Goal: Information Seeking & Learning: Learn about a topic

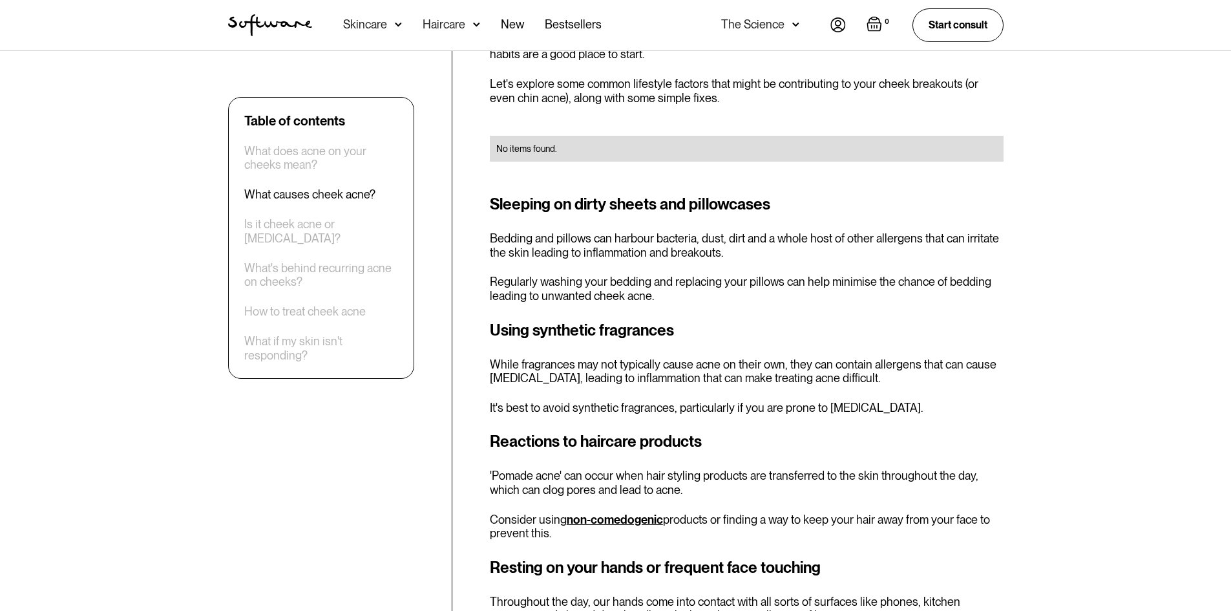
scroll to position [1357, 0]
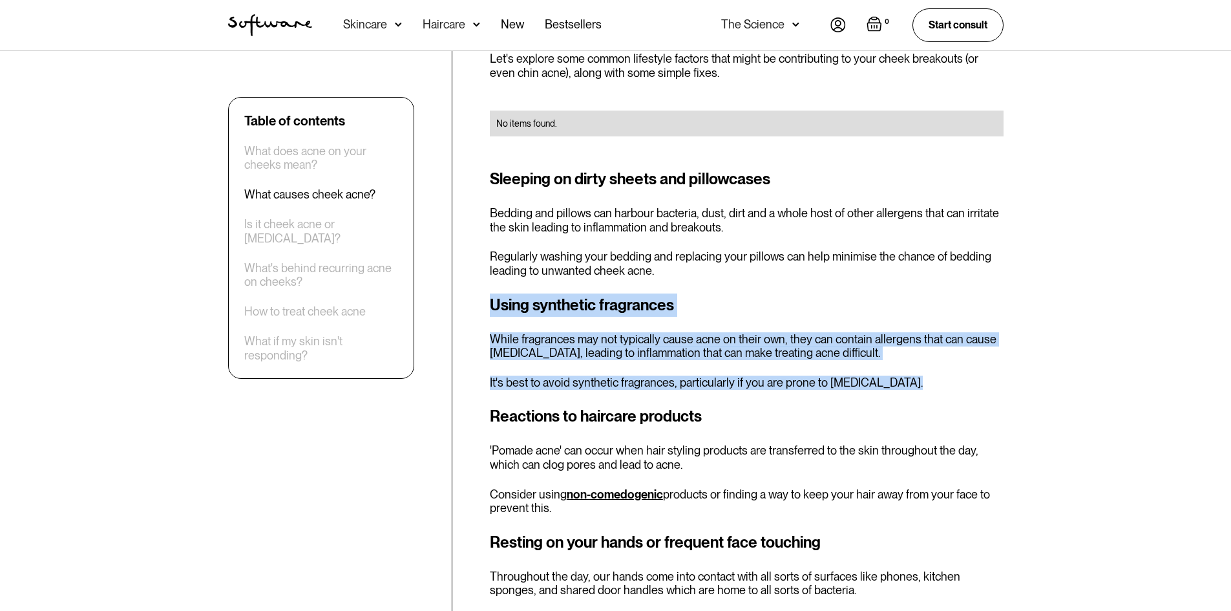
drag, startPoint x: 495, startPoint y: 305, endPoint x: 939, endPoint y: 387, distance: 450.9
click at [939, 387] on div "Using synthetic fragrances While fragrances may not typically cause acne on the…" at bounding box center [747, 341] width 514 height 96
copy div "Using synthetic fragrances While fragrances may not typically cause acne on the…"
click at [808, 310] on h3 "Using synthetic fragrances" at bounding box center [747, 304] width 514 height 23
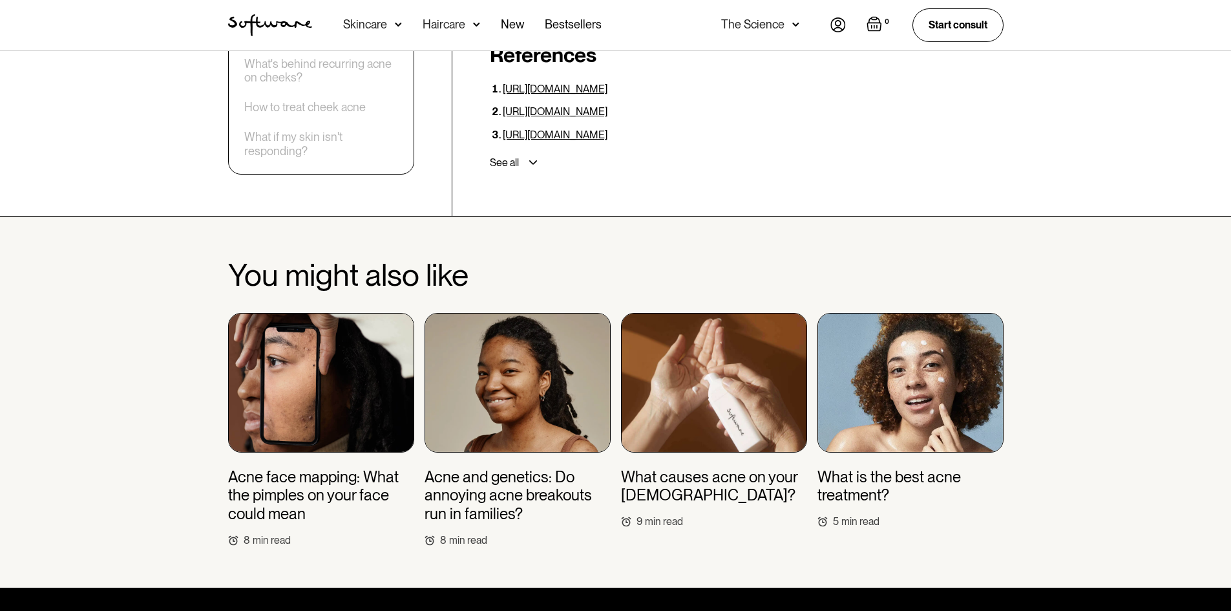
scroll to position [3878, 0]
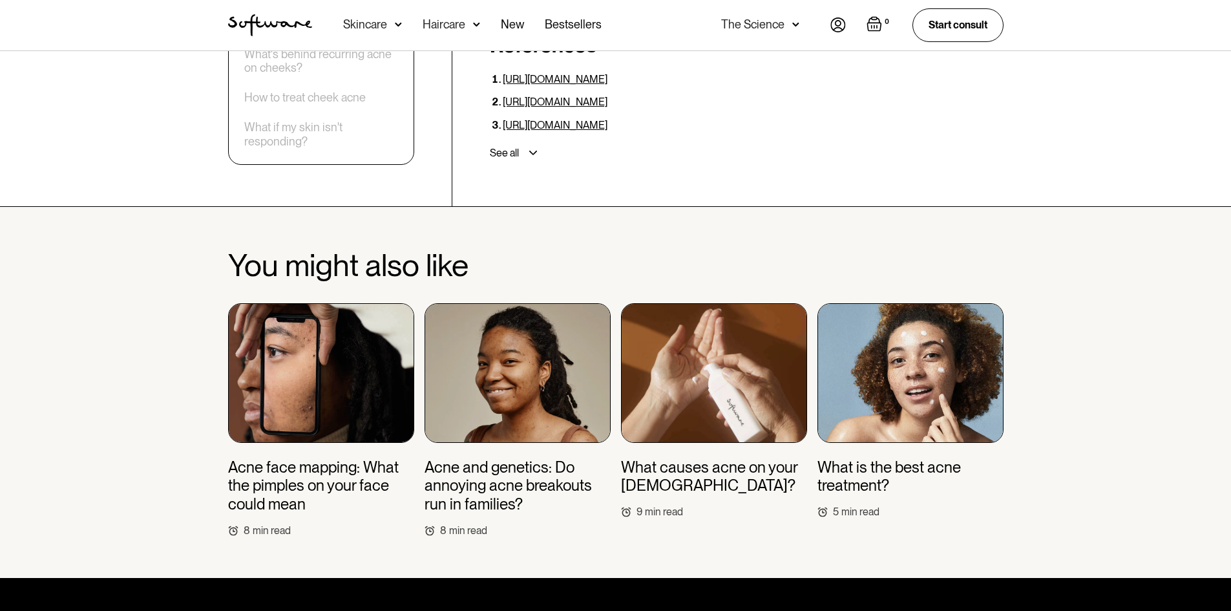
click at [339, 472] on h3 "Acne face mapping: What the pimples on your face could mean" at bounding box center [321, 486] width 186 height 56
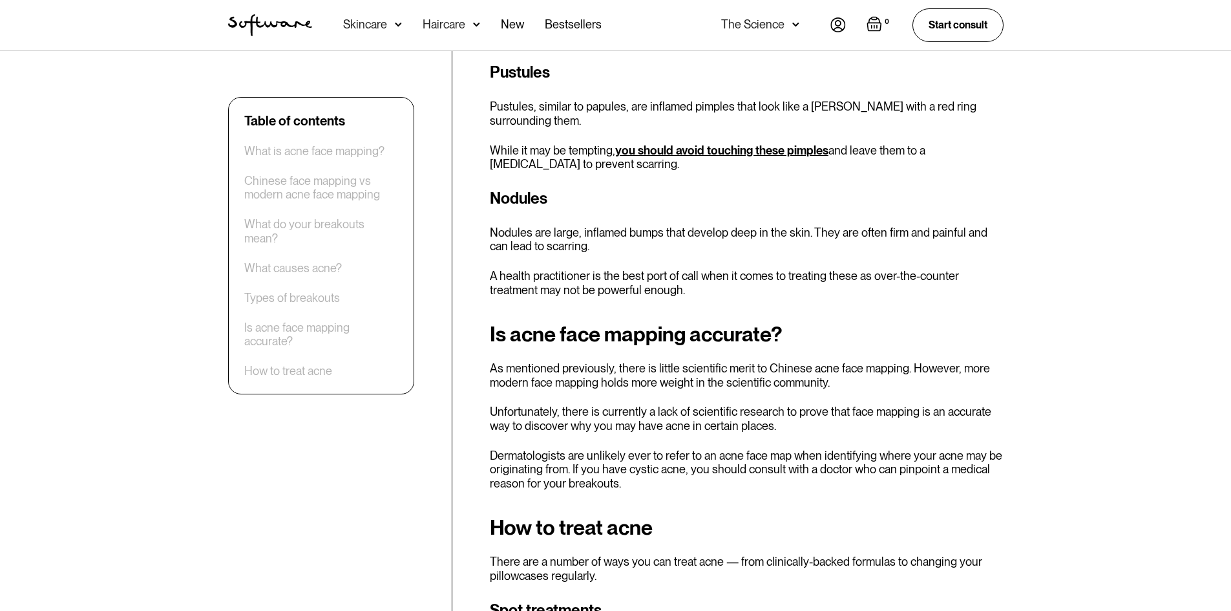
scroll to position [2973, 0]
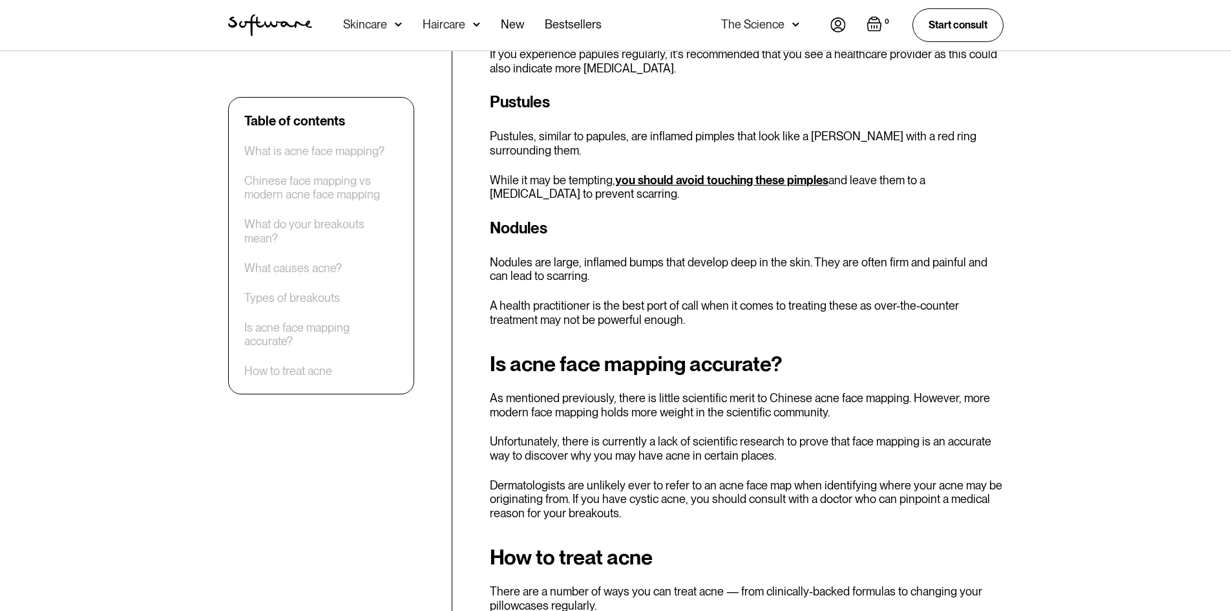
click at [529, 217] on h3 "Nodules" at bounding box center [747, 228] width 514 height 23
copy h3 "Nodules"
